Goal: Task Accomplishment & Management: Manage account settings

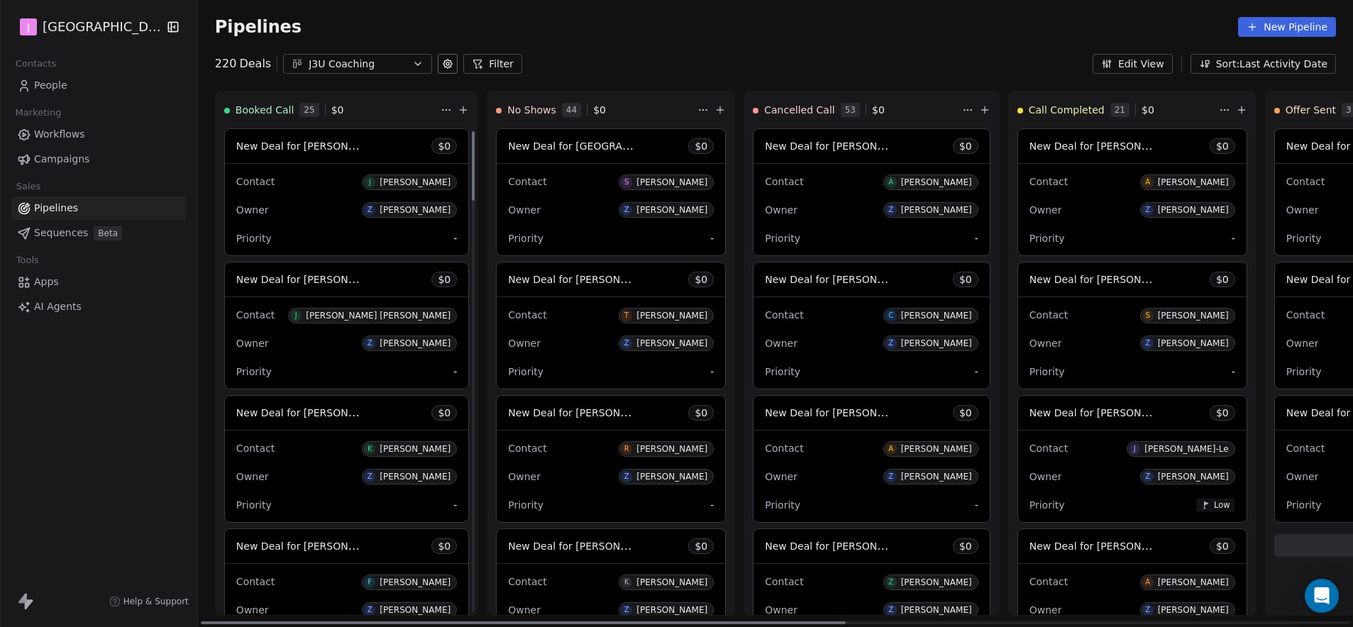
click at [338, 420] on span "New Deal for [PERSON_NAME]" at bounding box center [300, 412] width 128 height 17
click at [337, 415] on span "New Deal for [PERSON_NAME]" at bounding box center [311, 412] width 150 height 13
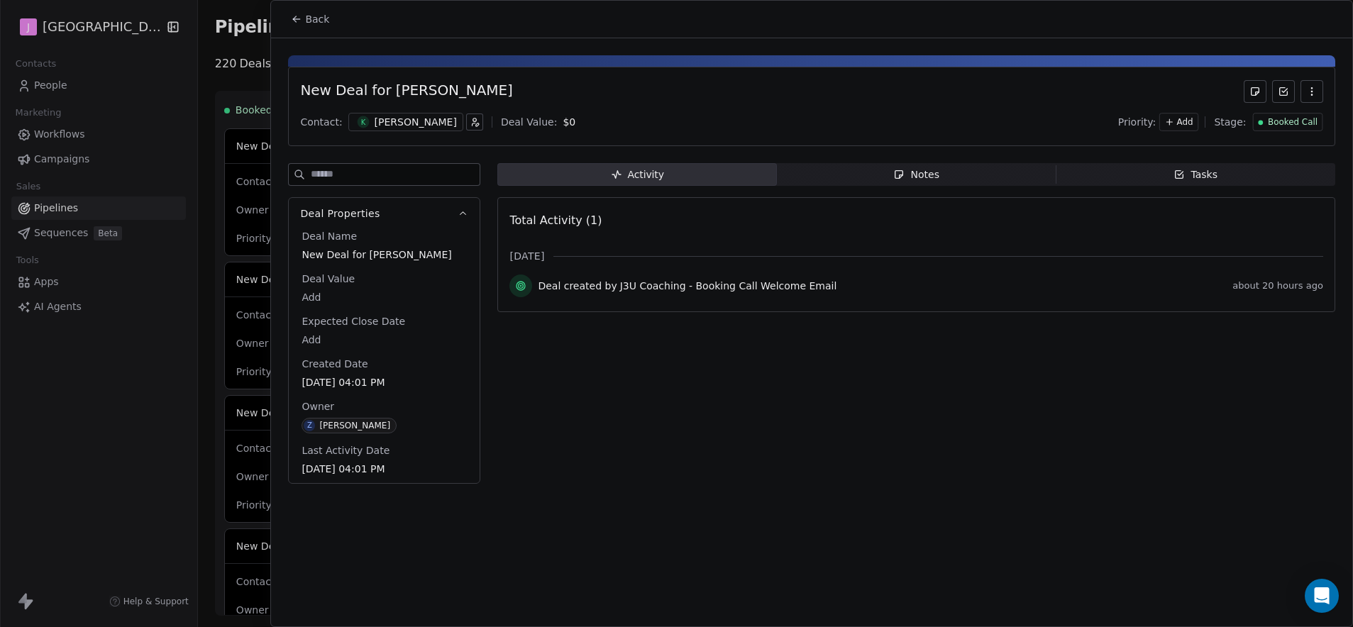
click at [311, 298] on body "J J3 University Contacts People Marketing Workflows Campaigns Sales Pipelines S…" at bounding box center [676, 313] width 1353 height 627
type input "*****"
click at [1270, 122] on html "J J3 University Contacts People Marketing Workflows Campaigns Sales Pipelines S…" at bounding box center [676, 313] width 1353 height 627
click at [1277, 123] on span "Booked Call" at bounding box center [1293, 122] width 50 height 12
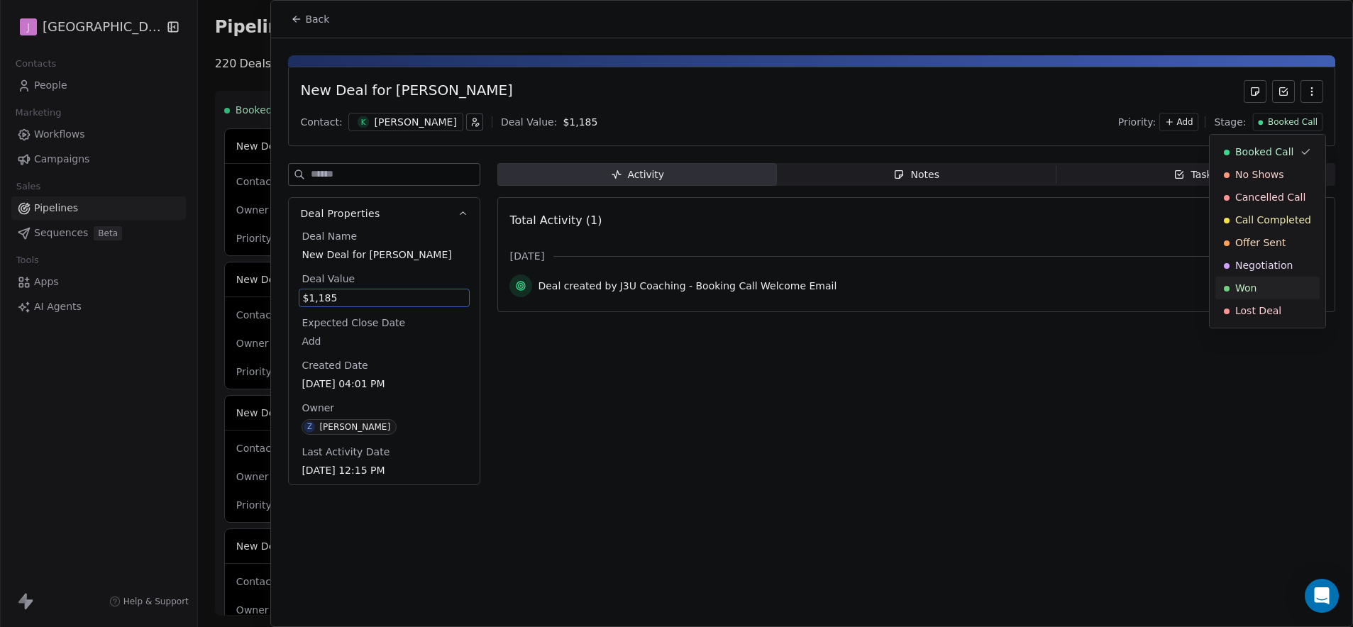
click at [1241, 283] on span "Won" at bounding box center [1245, 288] width 21 height 14
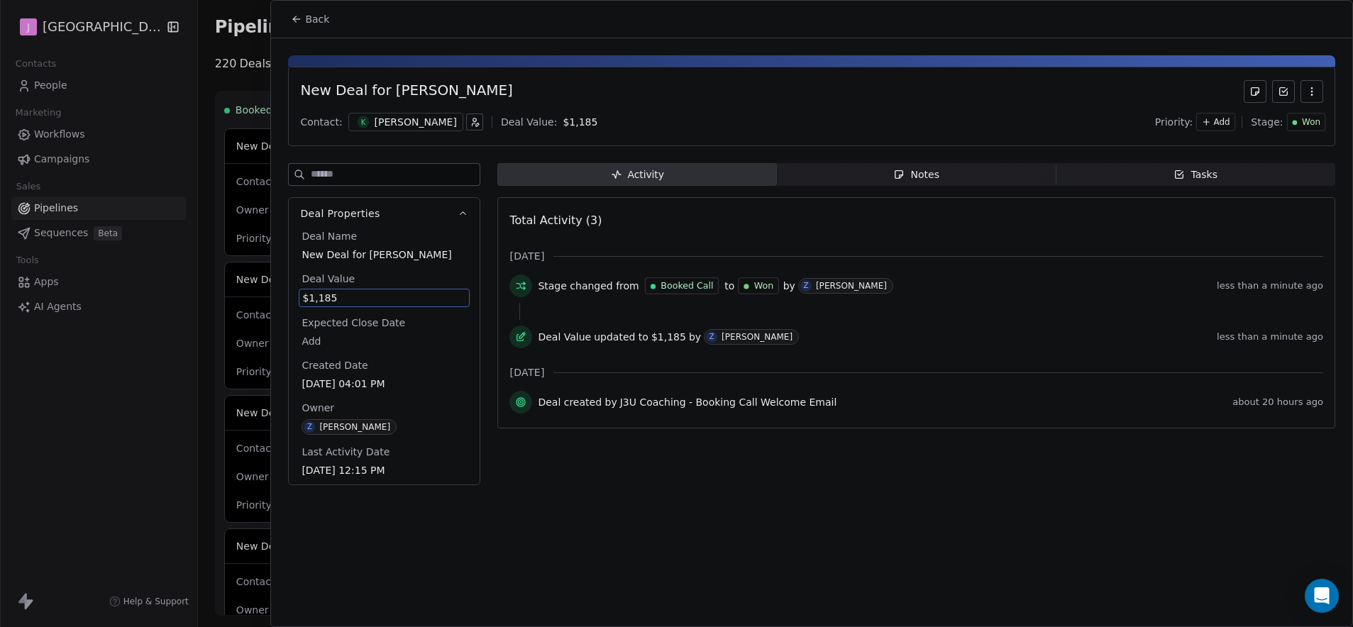
click at [299, 34] on div "Back" at bounding box center [811, 19] width 1081 height 37
click at [303, 23] on button "Back" at bounding box center [309, 19] width 55 height 26
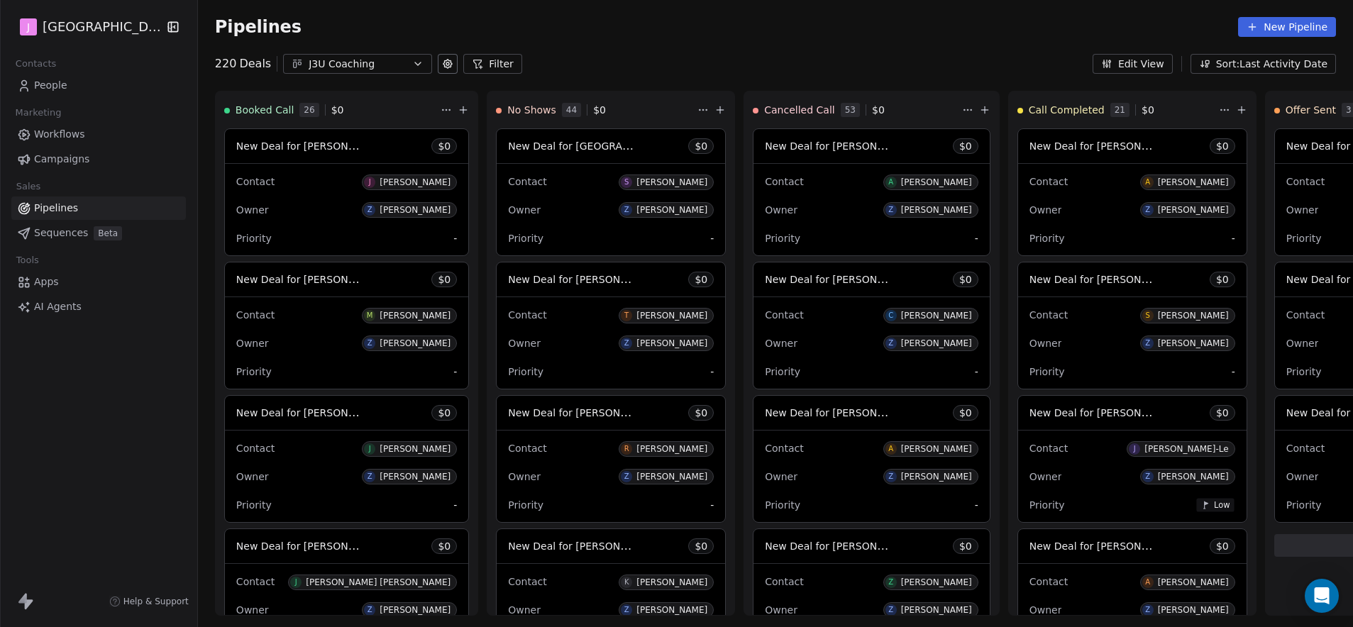
click at [43, 96] on link "People" at bounding box center [98, 85] width 175 height 23
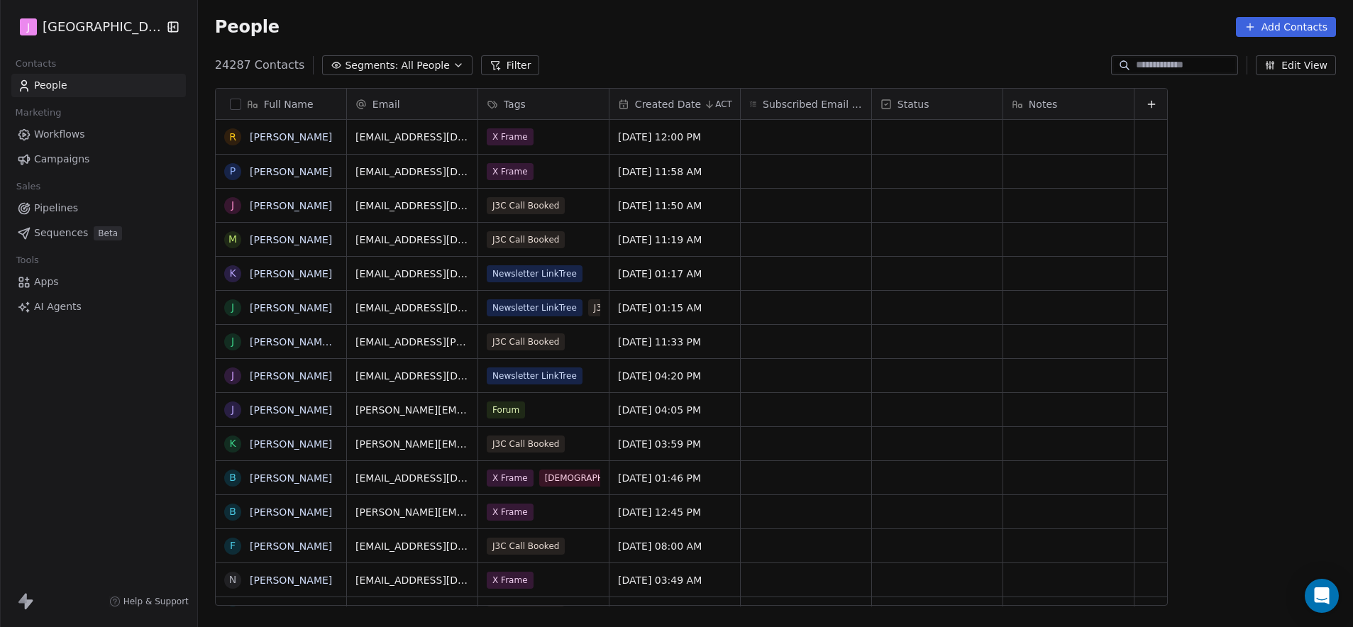
scroll to position [541, 1151]
click at [1197, 78] on div "Full Name R [PERSON_NAME] J [PERSON_NAME] M [PERSON_NAME] K [PERSON_NAME] J [PE…" at bounding box center [775, 353] width 1155 height 552
click at [1187, 61] on input at bounding box center [1185, 65] width 99 height 14
paste input "**********"
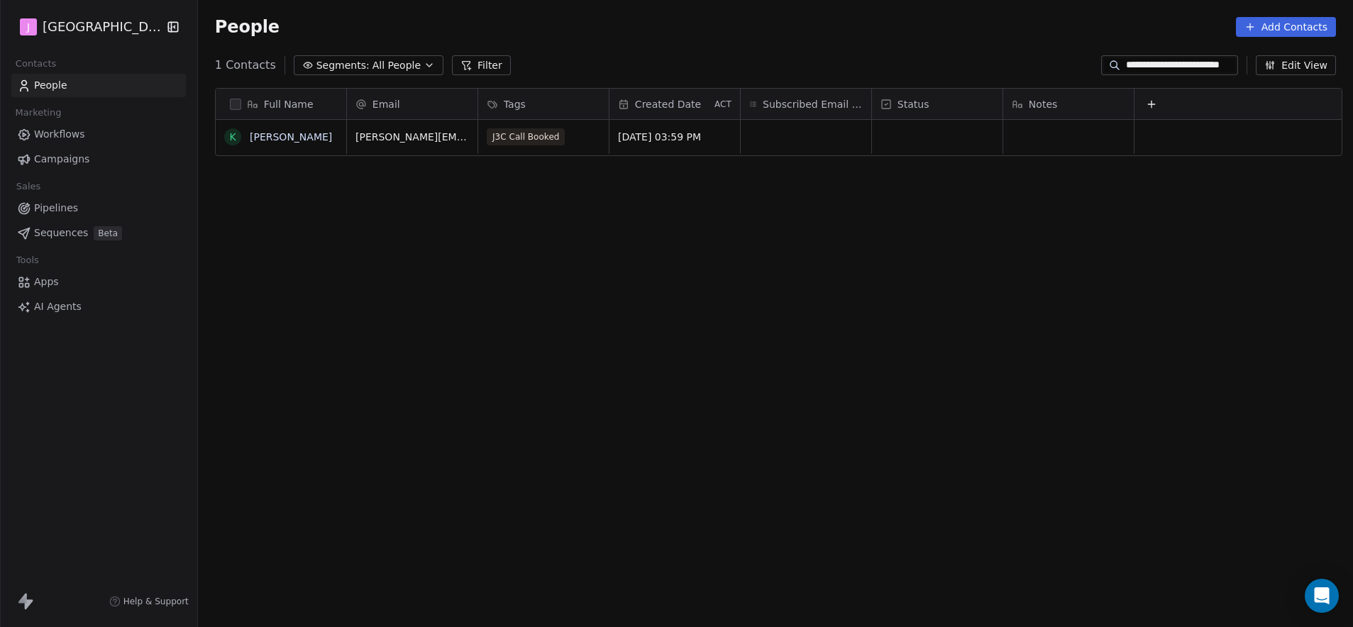
type input "**********"
click at [926, 140] on div "grid" at bounding box center [937, 137] width 131 height 34
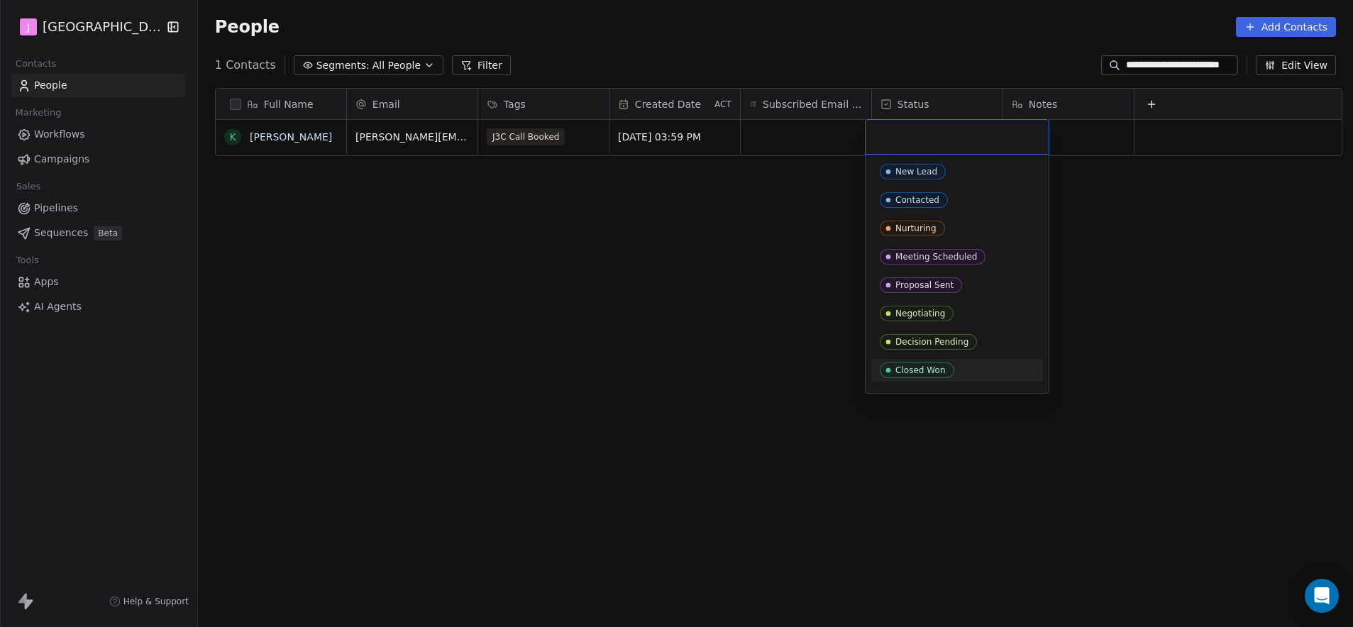
click at [929, 369] on div "Closed Won" at bounding box center [920, 370] width 50 height 10
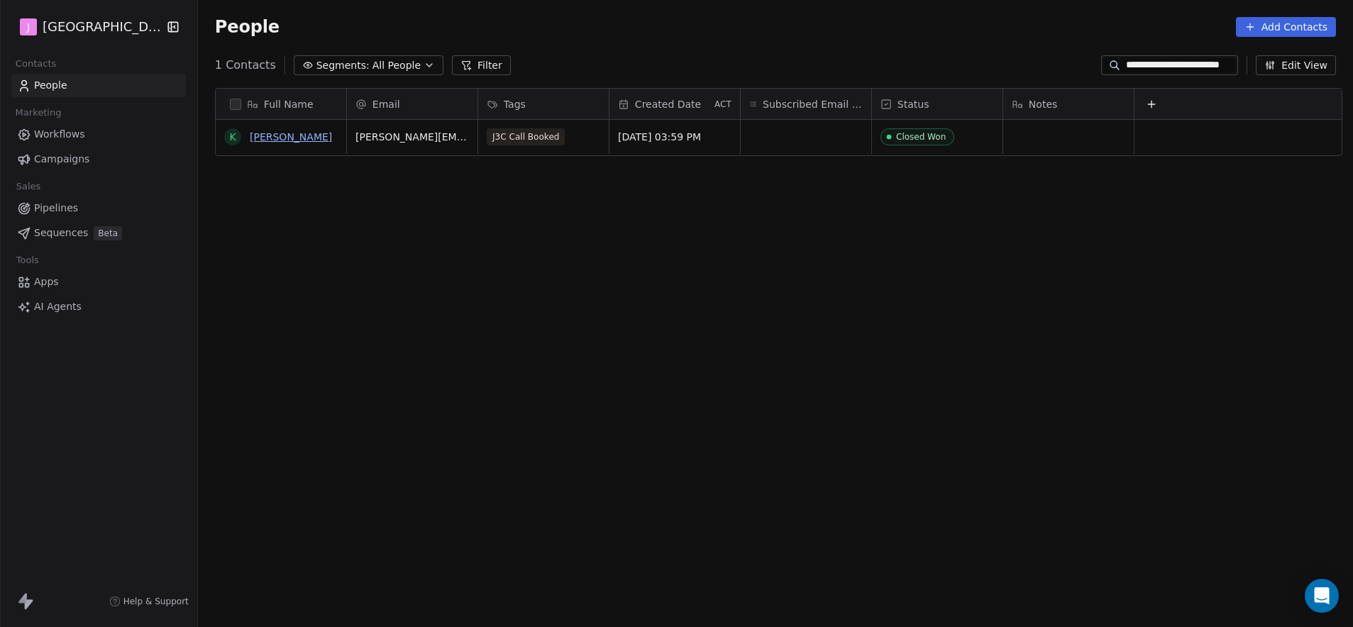
click at [270, 133] on link "[PERSON_NAME]" at bounding box center [291, 136] width 82 height 11
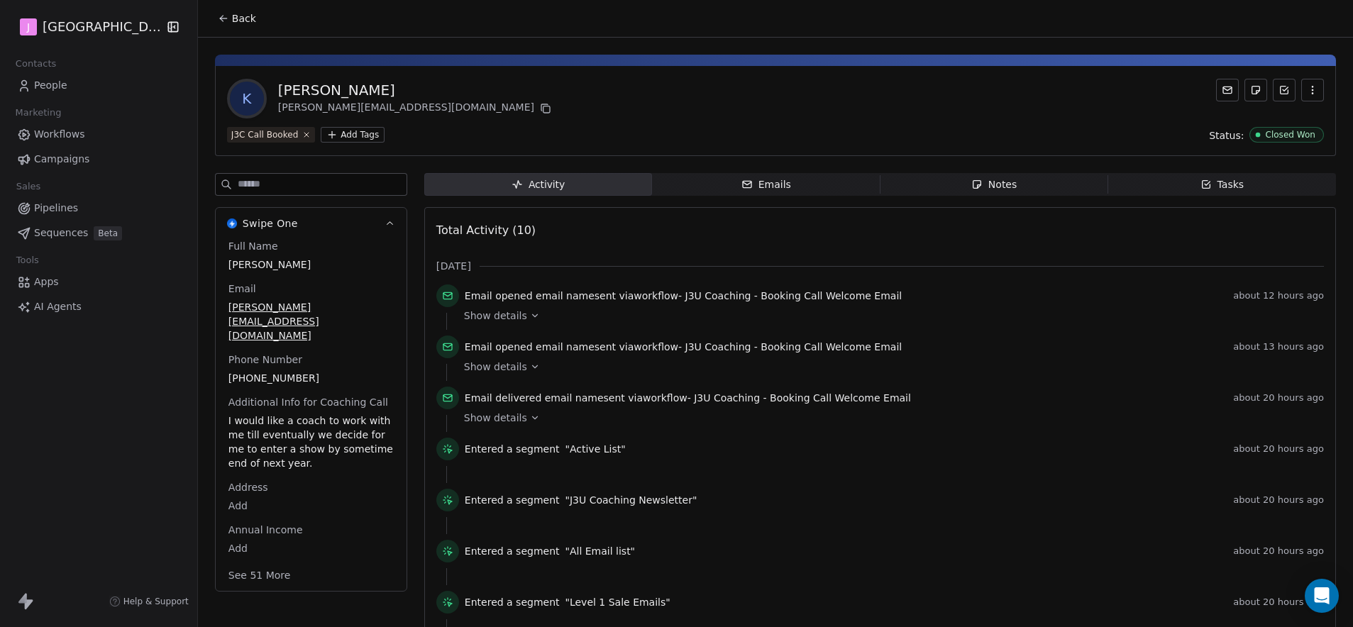
click at [257, 563] on button "See 51 More" at bounding box center [259, 576] width 79 height 26
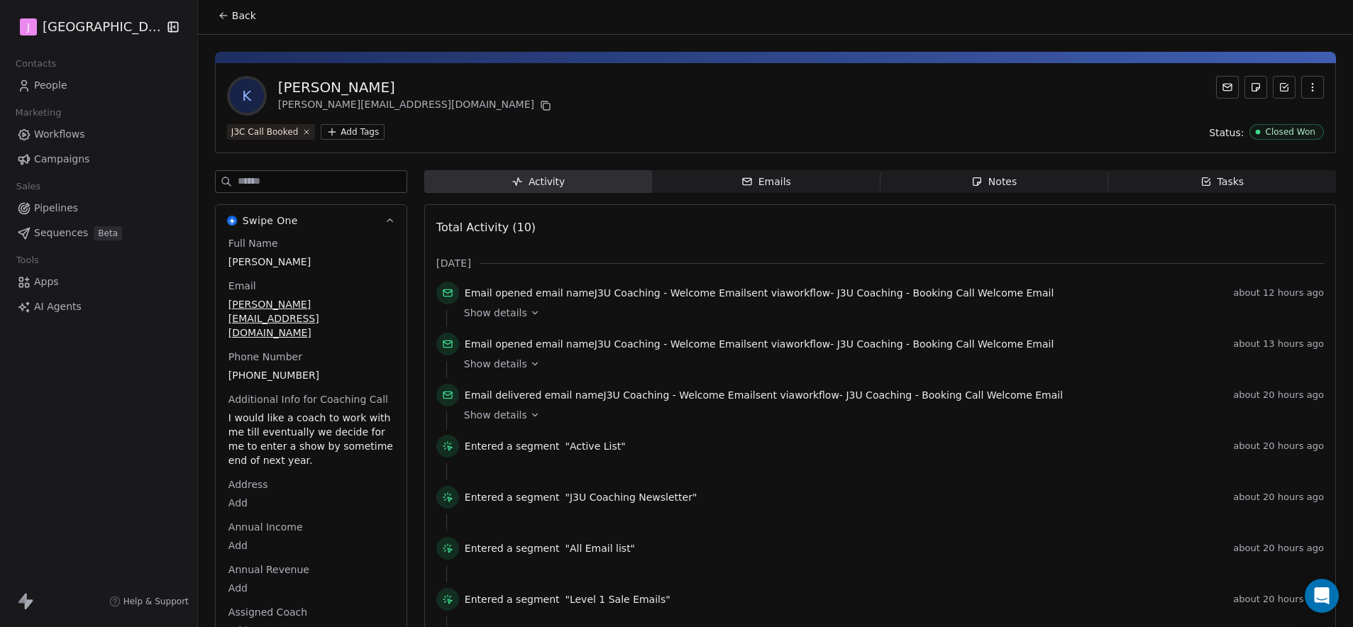
click at [233, 599] on html "J J3 University Contacts People Marketing Workflows Campaigns Sales Pipelines S…" at bounding box center [676, 313] width 1353 height 627
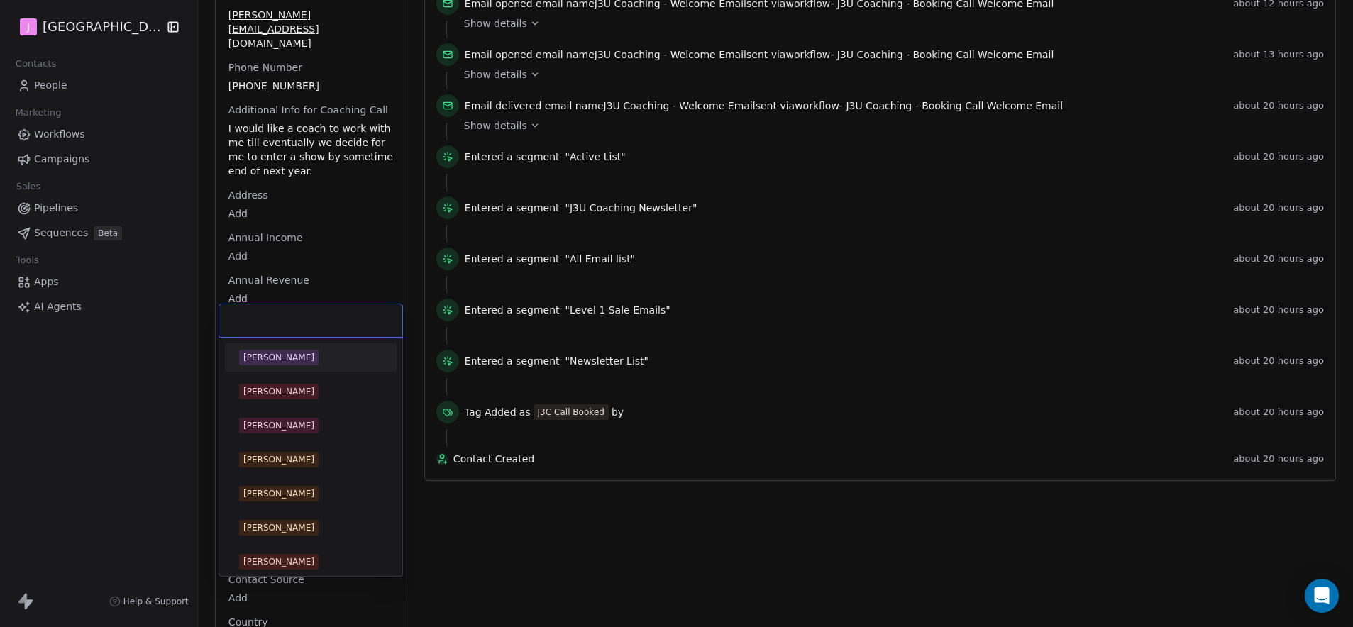
click at [262, 362] on div "[PERSON_NAME]" at bounding box center [278, 357] width 71 height 13
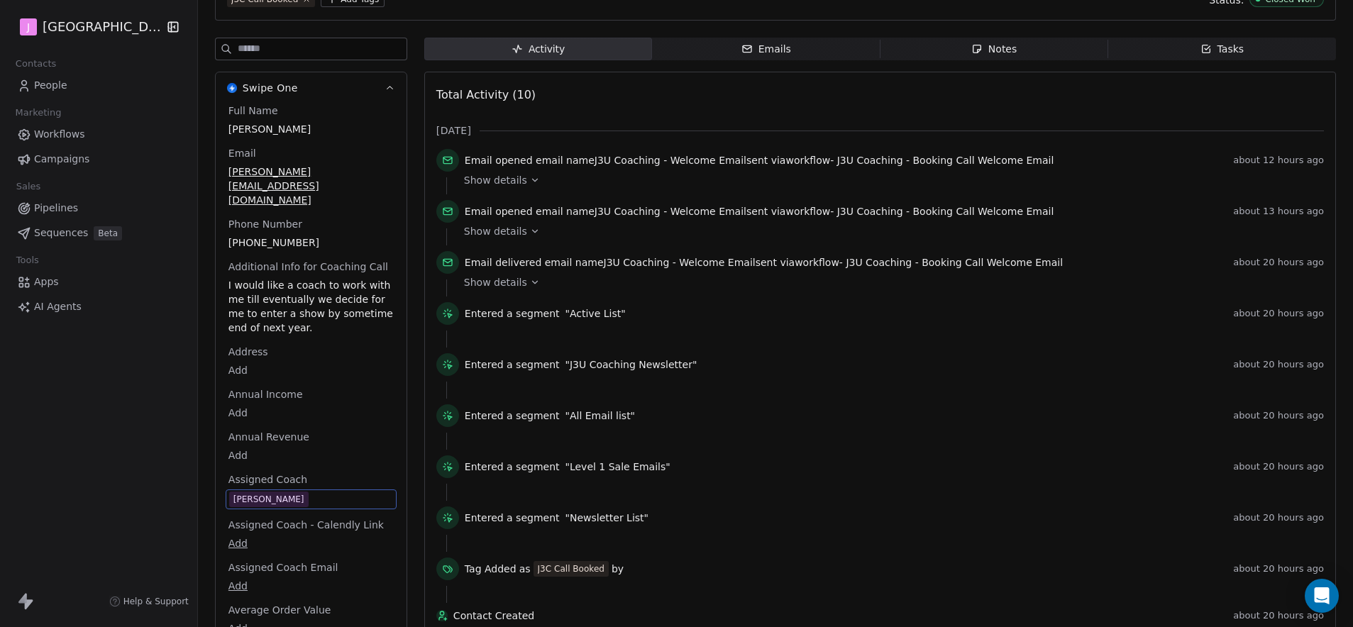
scroll to position [0, 0]
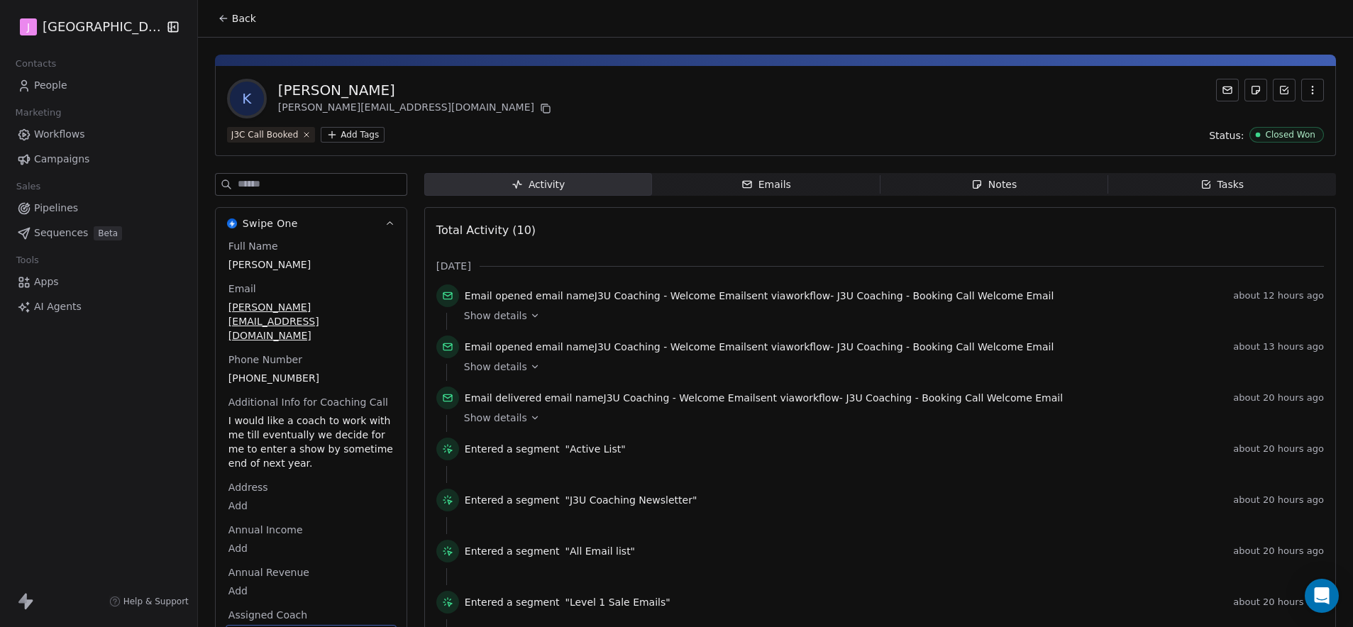
click at [218, 22] on icon at bounding box center [223, 18] width 11 height 11
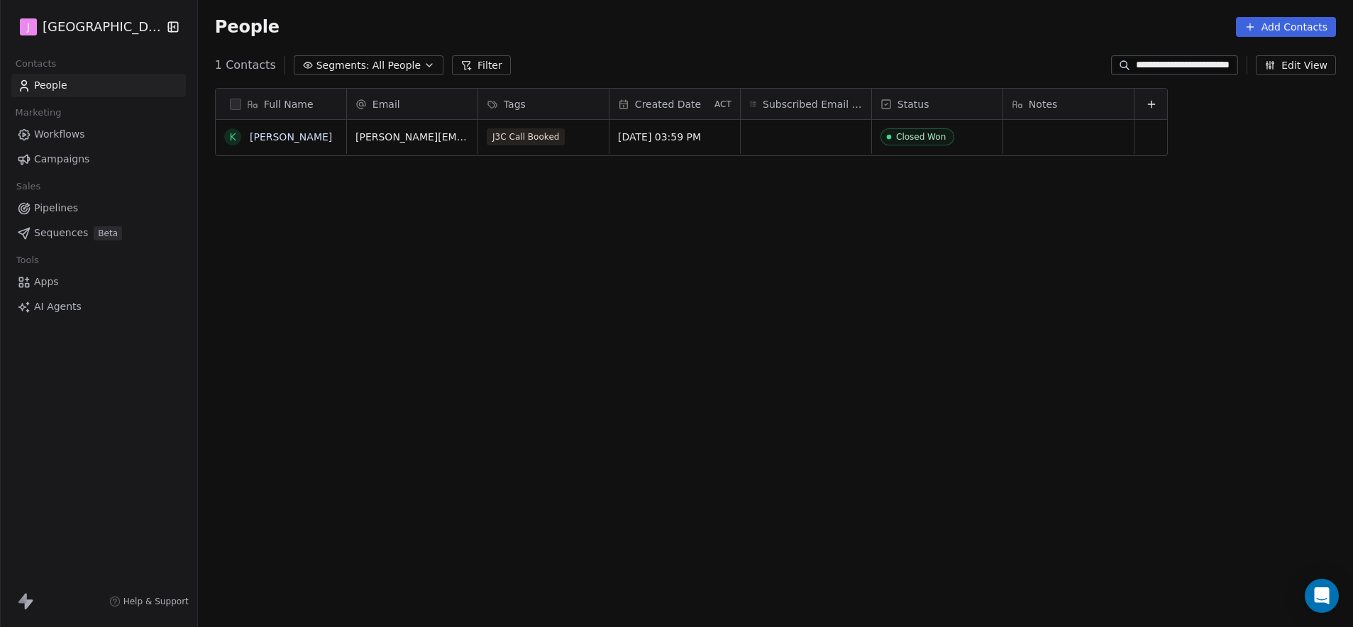
scroll to position [541, 1151]
